Goal: Task Accomplishment & Management: Use online tool/utility

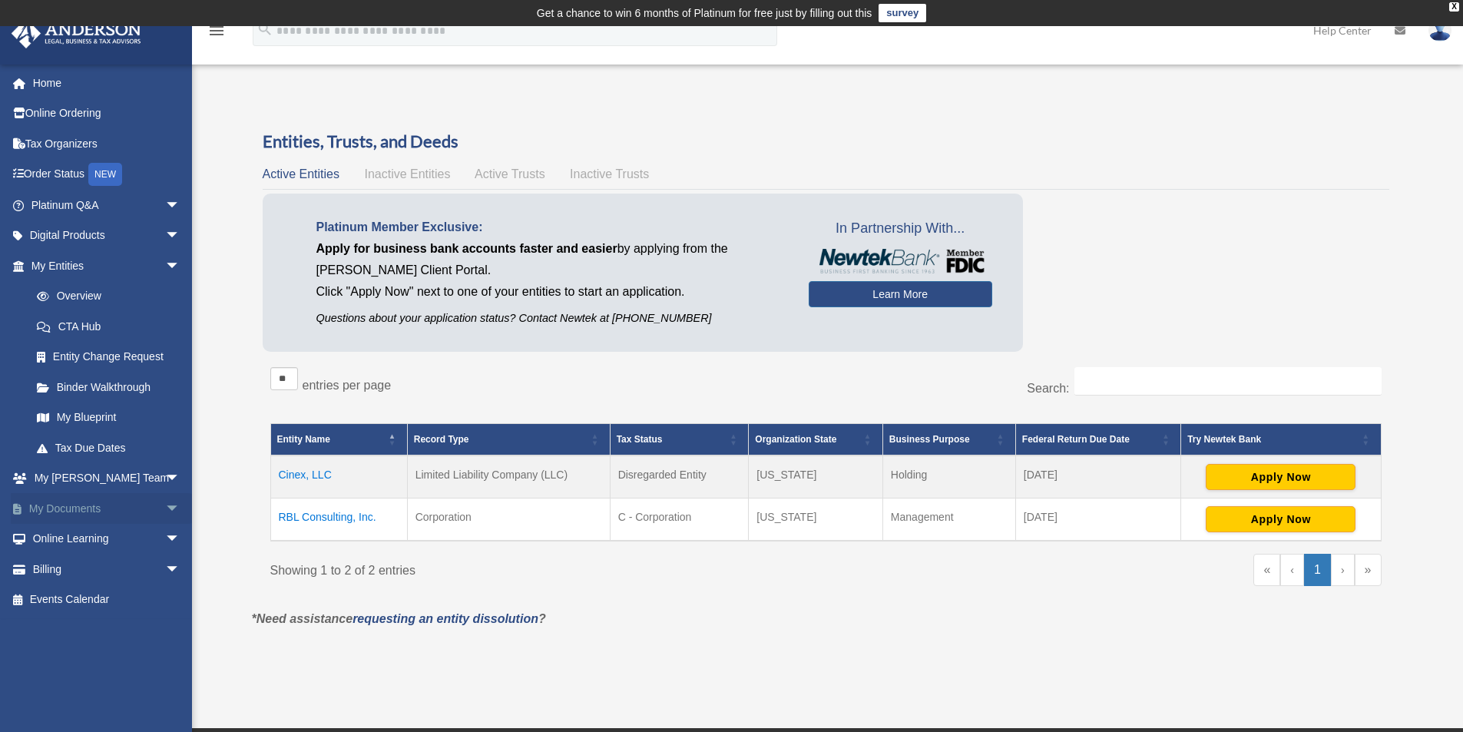
click at [132, 511] on link "My Documents arrow_drop_down" at bounding box center [107, 508] width 193 height 31
click at [165, 503] on span "arrow_drop_down" at bounding box center [180, 508] width 31 height 31
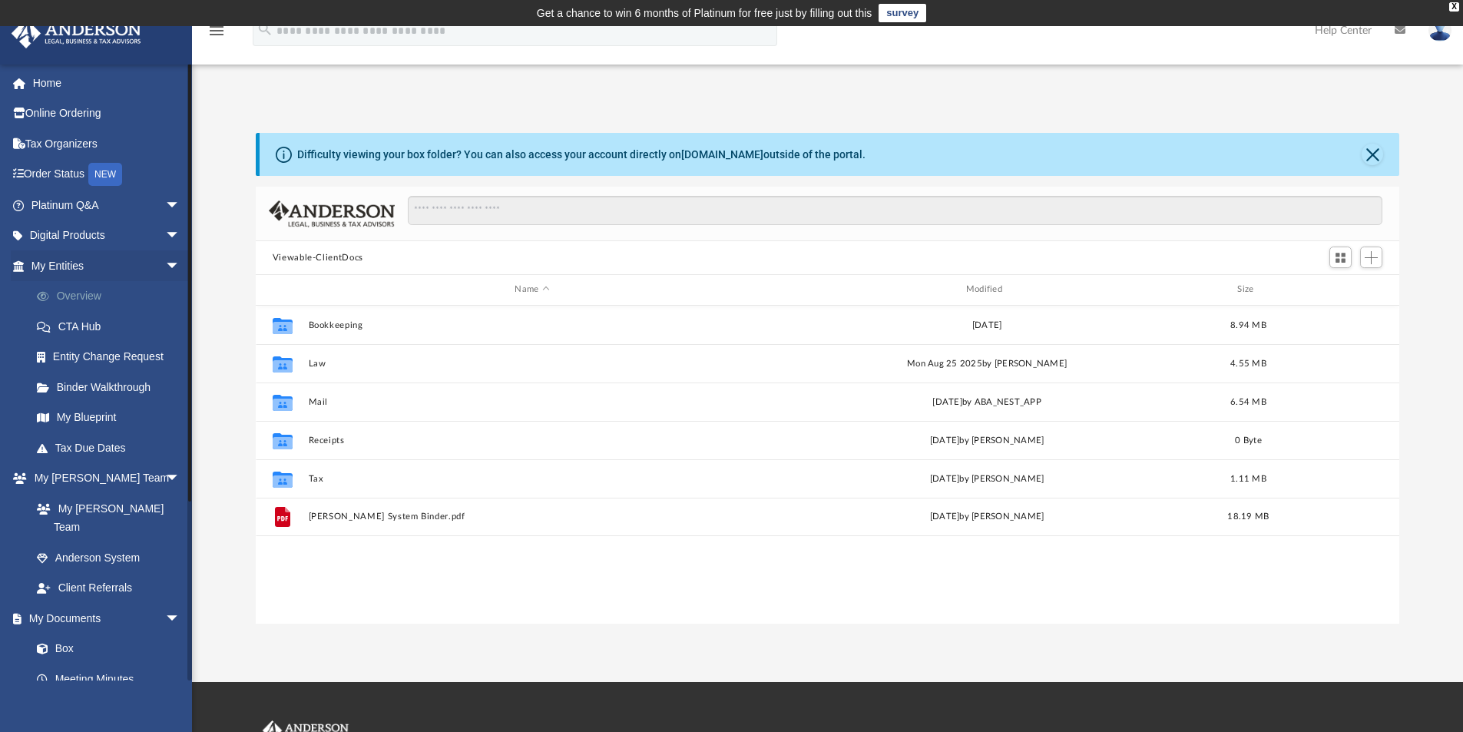
scroll to position [338, 1132]
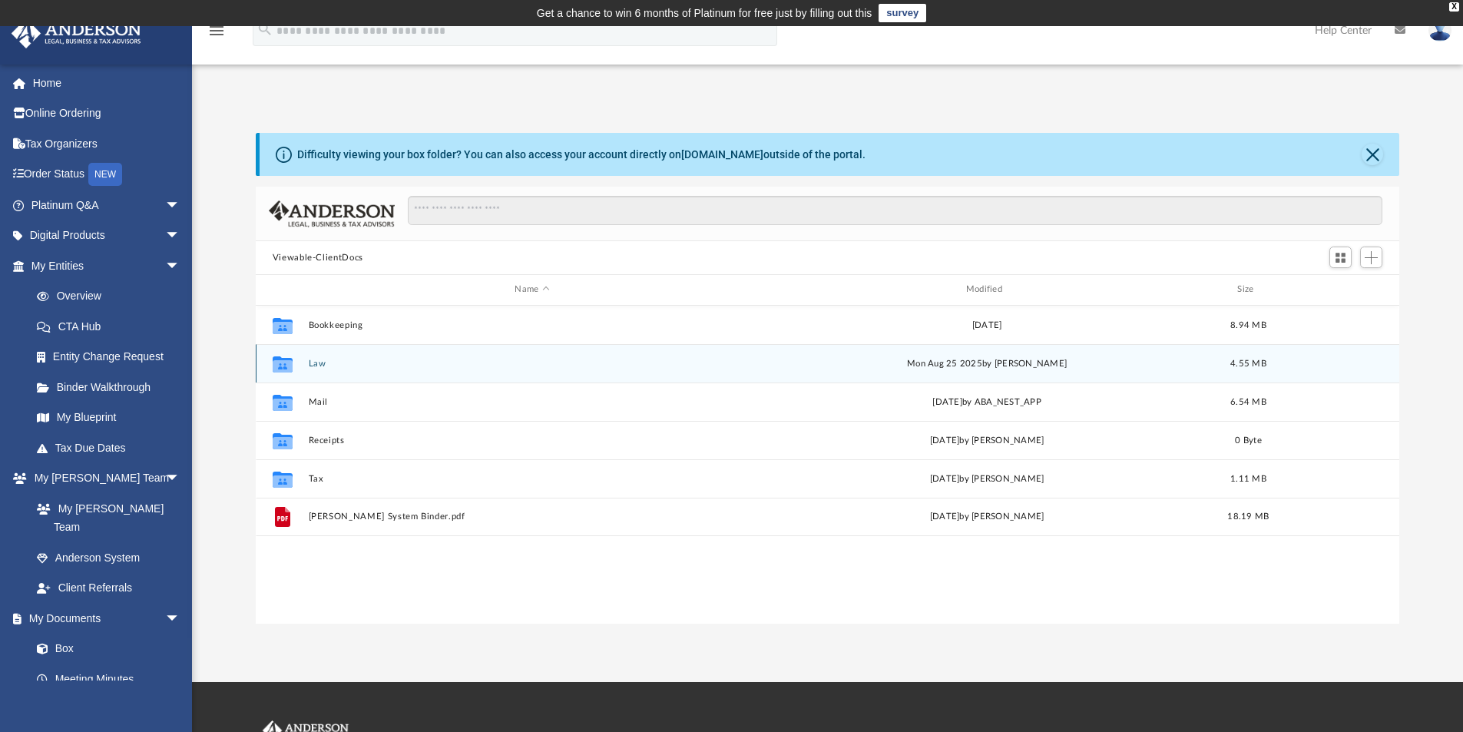
click at [278, 358] on icon "grid" at bounding box center [283, 364] width 20 height 16
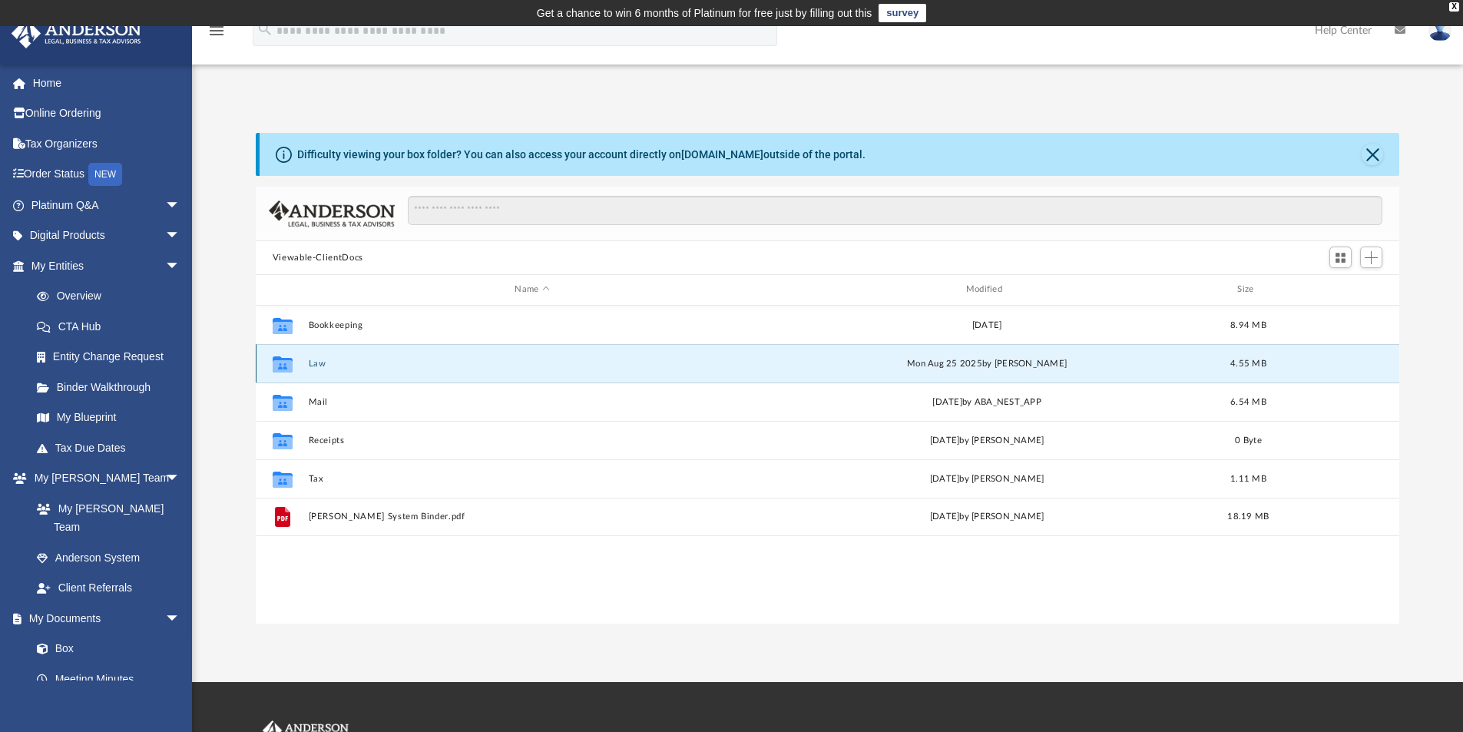
click at [313, 364] on button "Law" at bounding box center [532, 364] width 448 height 10
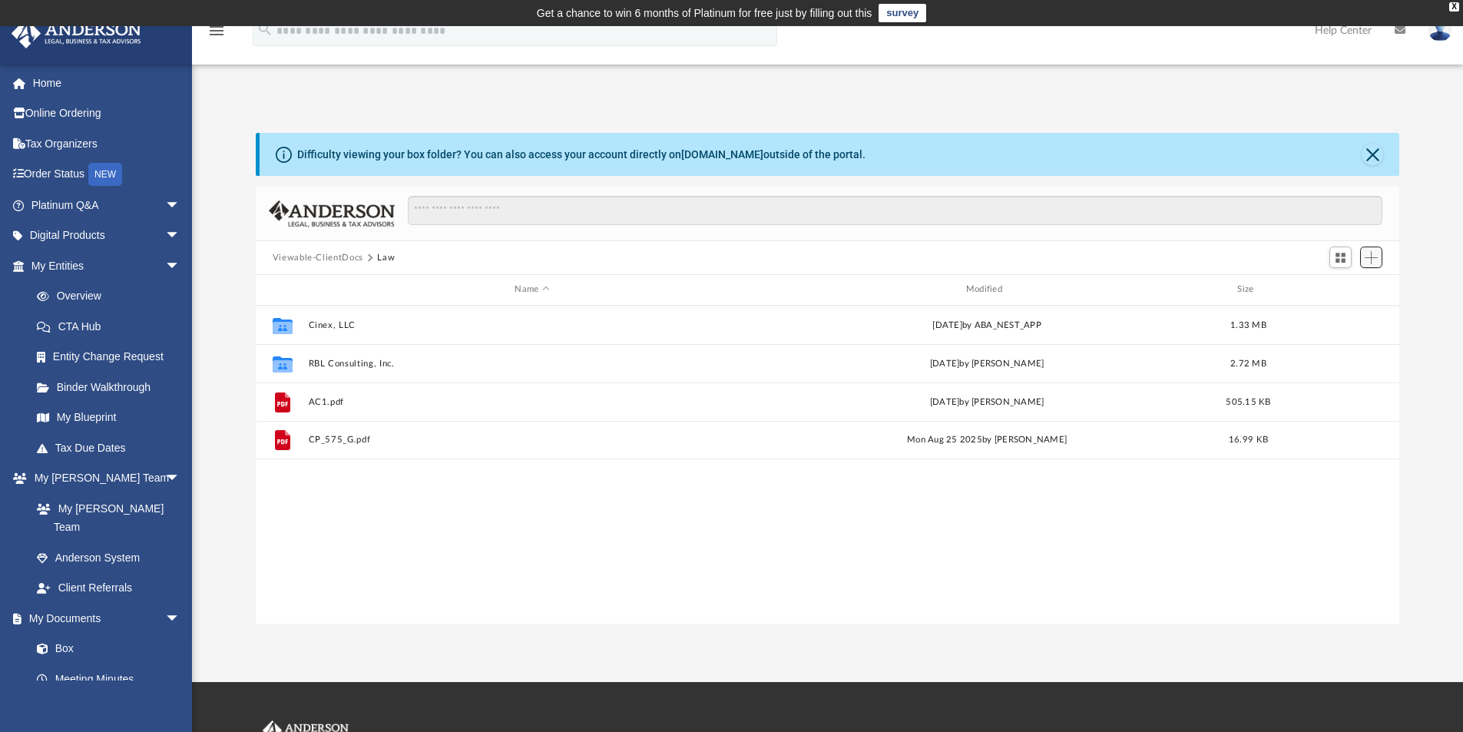
click at [1376, 255] on span "Add" at bounding box center [1371, 257] width 13 height 13
click at [1343, 287] on li "Upload" at bounding box center [1349, 288] width 49 height 16
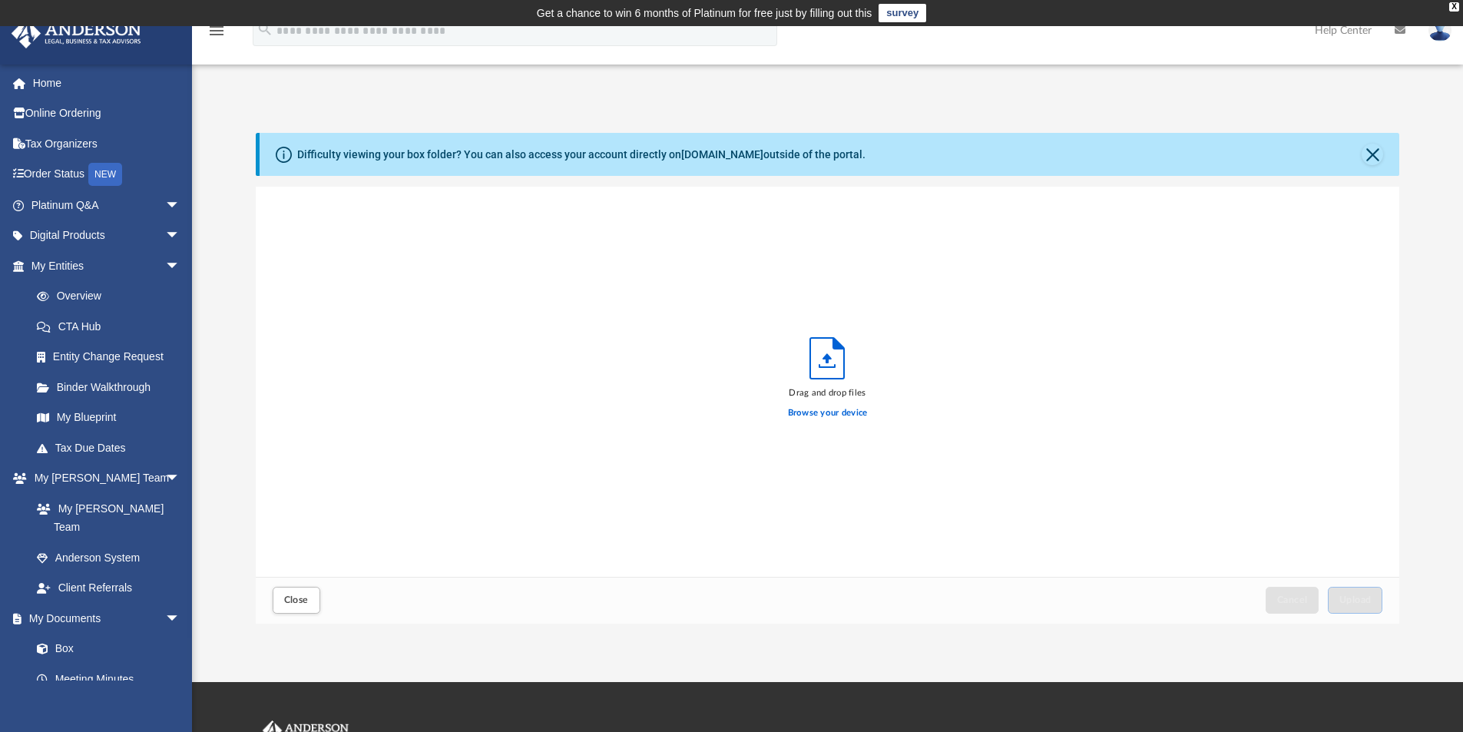
scroll to position [378, 1132]
click at [826, 413] on label "Browse your device" at bounding box center [828, 413] width 80 height 14
click at [0, 0] on input "Browse your device" at bounding box center [0, 0] width 0 height 0
click at [1355, 595] on span "Upload" at bounding box center [1355, 599] width 32 height 9
